Goal: Find specific page/section: Find specific page/section

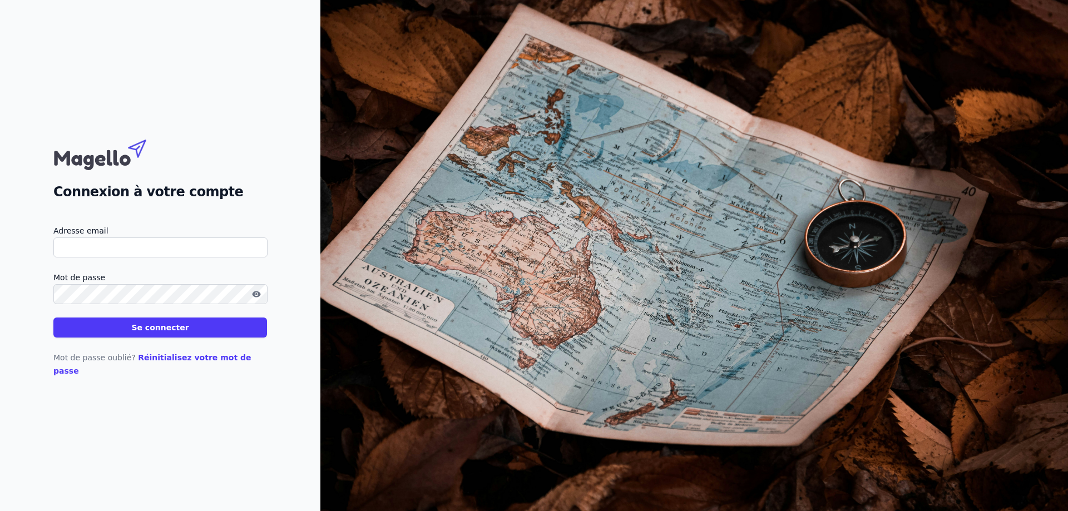
type input "[EMAIL_ADDRESS][DOMAIN_NAME]"
click at [160, 333] on button "Se connecter" at bounding box center [160, 328] width 214 height 20
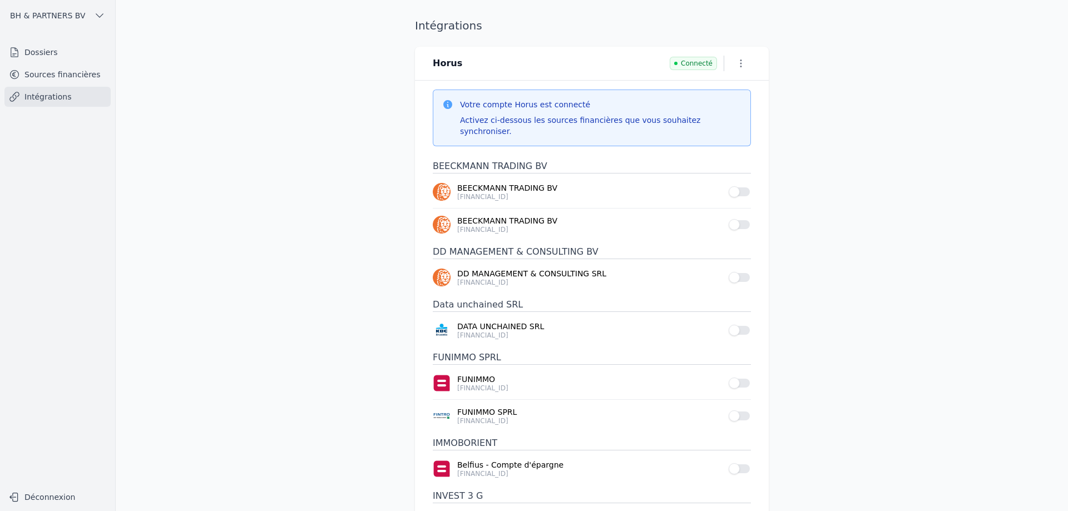
click at [58, 52] on link "Dossiers" at bounding box center [57, 52] width 106 height 20
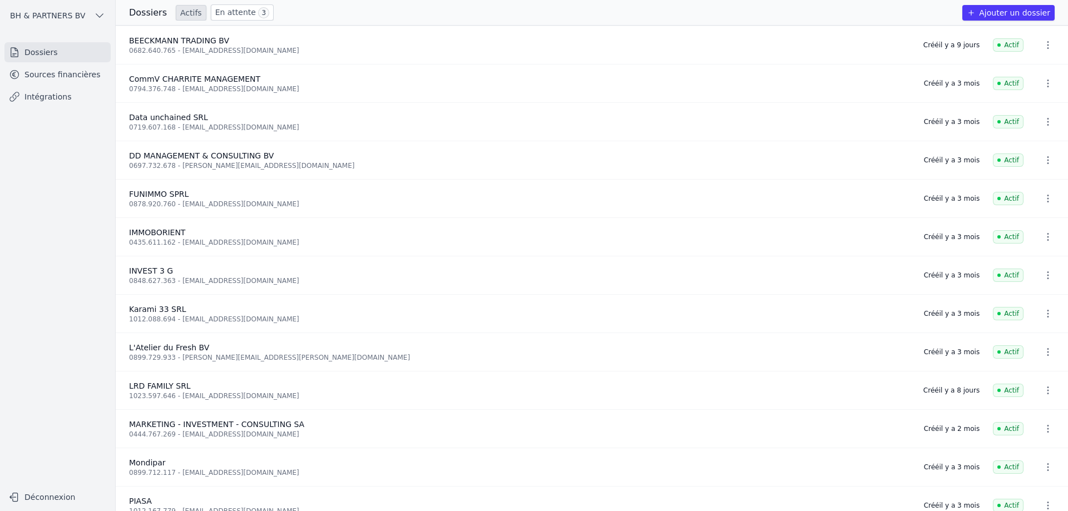
click at [246, 7] on link "En attente 3" at bounding box center [242, 12] width 63 height 16
